Goal: Book appointment/travel/reservation

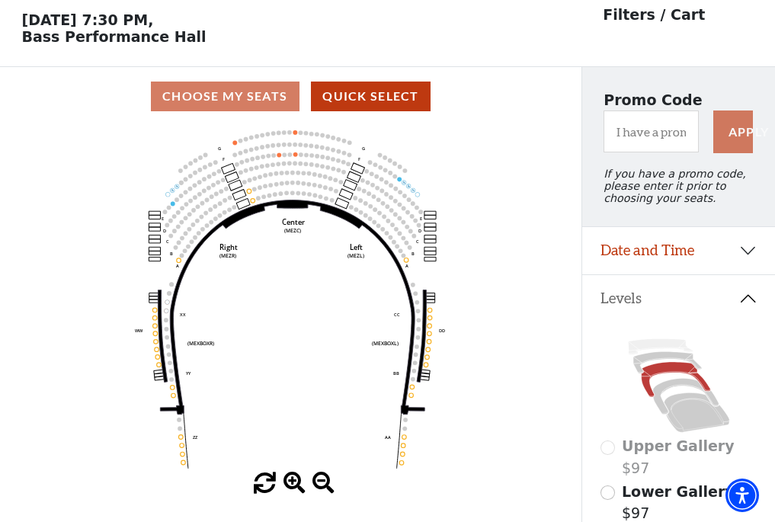
scroll to position [71, 0]
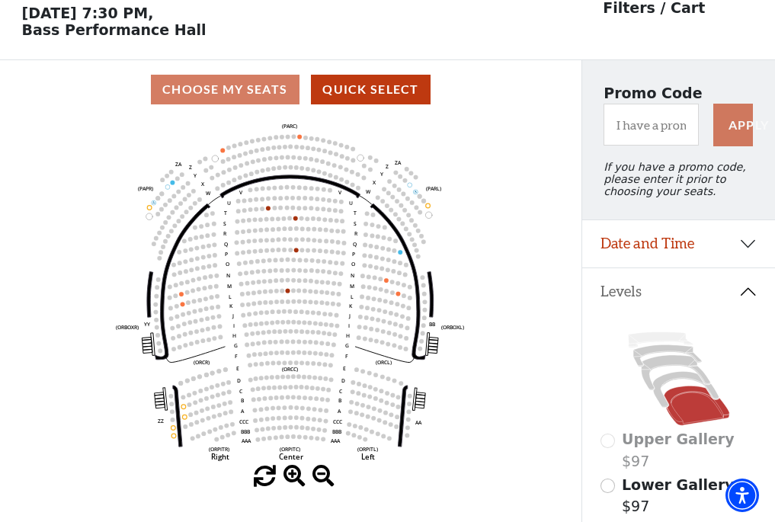
scroll to position [71, 0]
